Goal: Transaction & Acquisition: Obtain resource

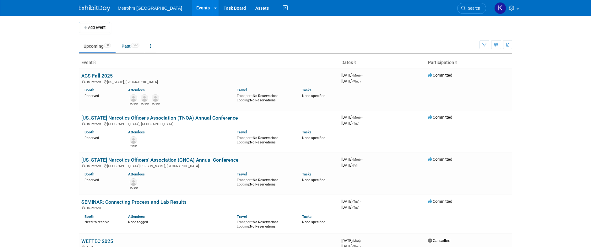
click at [469, 5] on link "Search" at bounding box center [471, 8] width 29 height 11
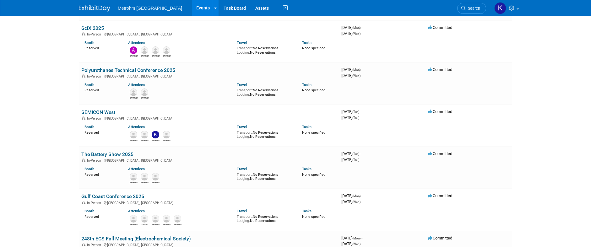
scroll to position [283, 0]
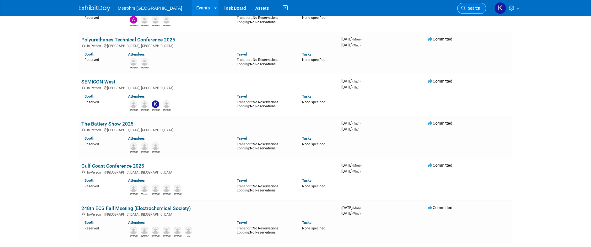
click at [474, 8] on span "Search" at bounding box center [473, 8] width 14 height 5
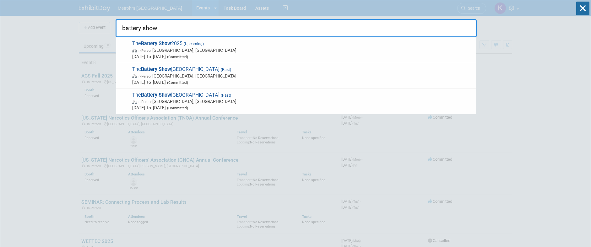
type input "battery show"
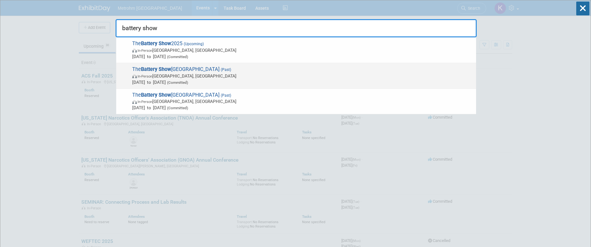
click at [223, 78] on span "In-Person [GEOGRAPHIC_DATA], [GEOGRAPHIC_DATA]" at bounding box center [302, 76] width 341 height 6
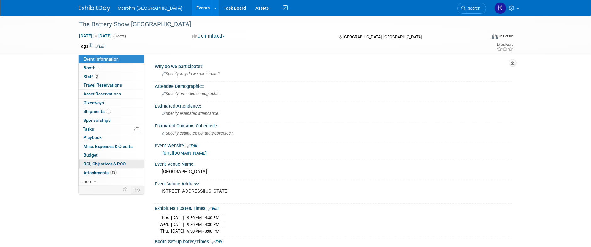
click at [111, 163] on span "ROI, Objectives & ROO 0" at bounding box center [105, 163] width 42 height 5
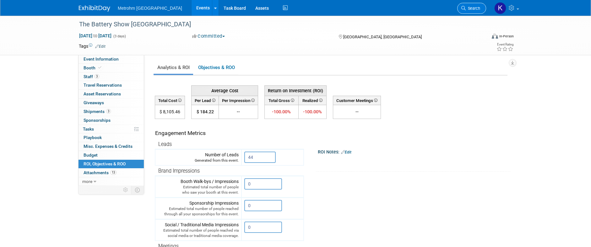
click at [472, 8] on span "Search" at bounding box center [473, 8] width 14 height 5
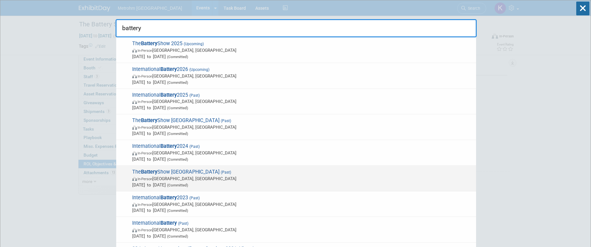
type input "battery"
click at [233, 178] on span "In-Person Novi, MI" at bounding box center [302, 178] width 341 height 6
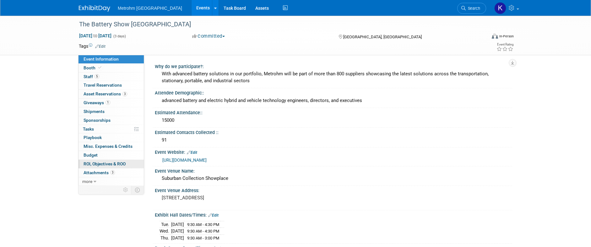
click at [109, 165] on span "ROI, Objectives & ROO 0" at bounding box center [105, 163] width 42 height 5
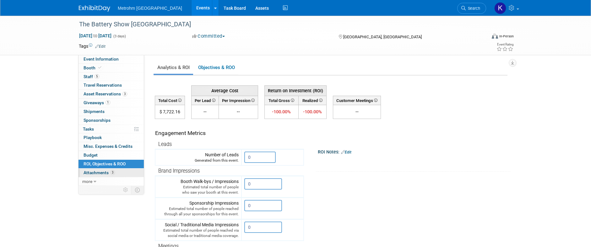
click at [95, 175] on span "Attachments 3" at bounding box center [99, 172] width 31 height 5
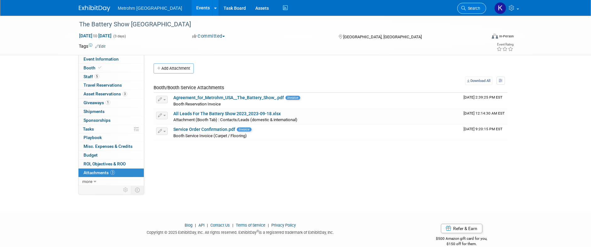
click at [476, 8] on span "Search" at bounding box center [473, 8] width 14 height 5
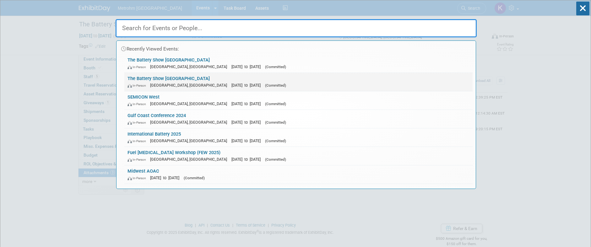
click at [173, 78] on link "The Battery Show North America In-Person Detroit, MI Oct 8, 2024 to Oct 10, 202…" at bounding box center [298, 82] width 348 height 18
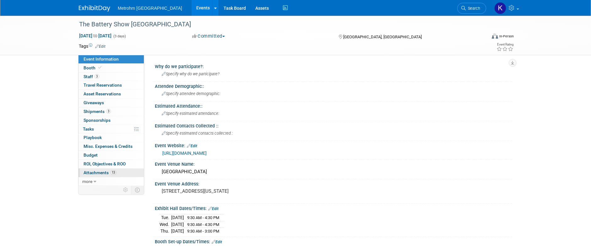
click at [93, 171] on span "Attachments 13" at bounding box center [100, 172] width 33 height 5
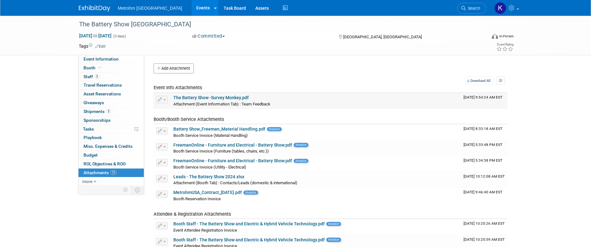
click at [215, 98] on link "The Battery Show -Survey Monkey.pdf" at bounding box center [210, 97] width 75 height 5
